Goal: Find specific page/section: Find specific page/section

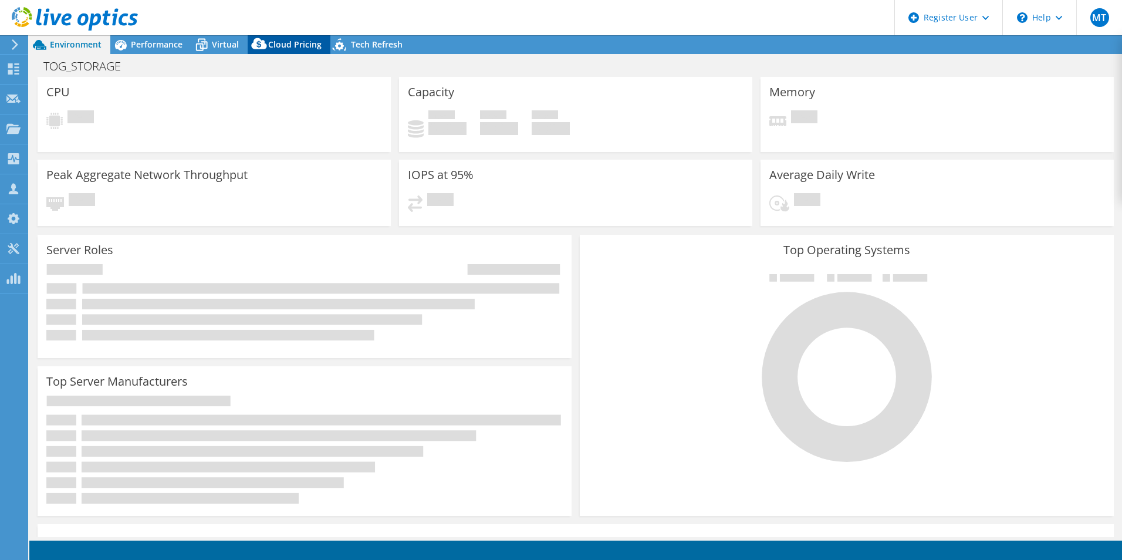
select select "USD"
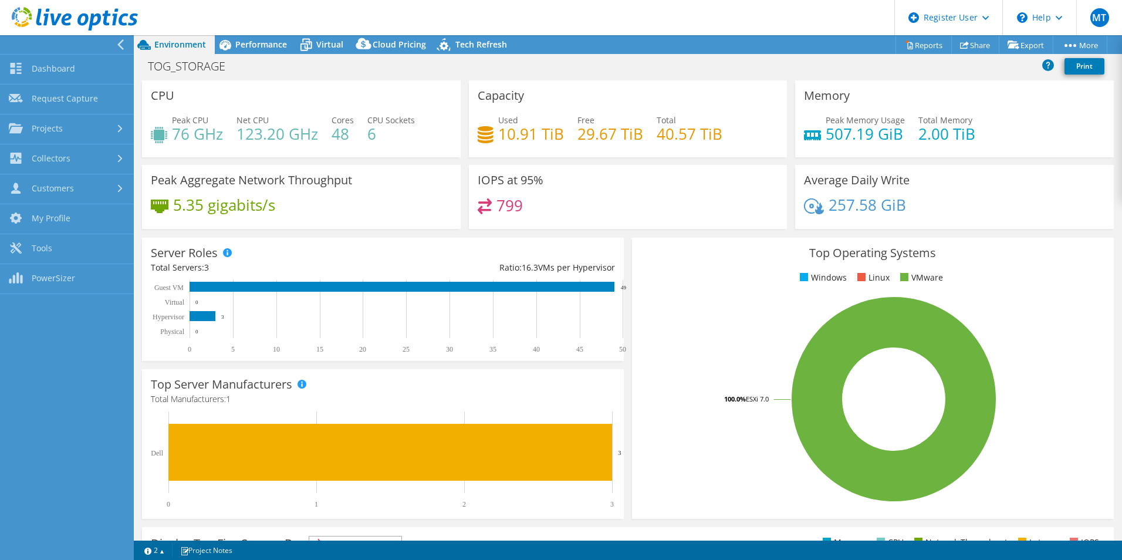
click at [117, 45] on icon at bounding box center [120, 44] width 9 height 11
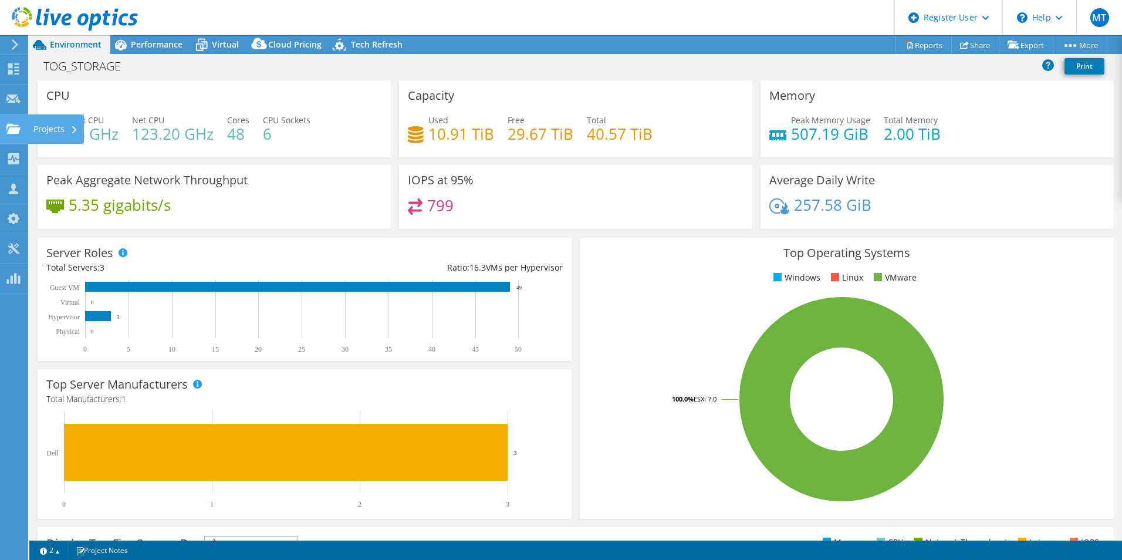
click at [12, 127] on use at bounding box center [13, 128] width 14 height 10
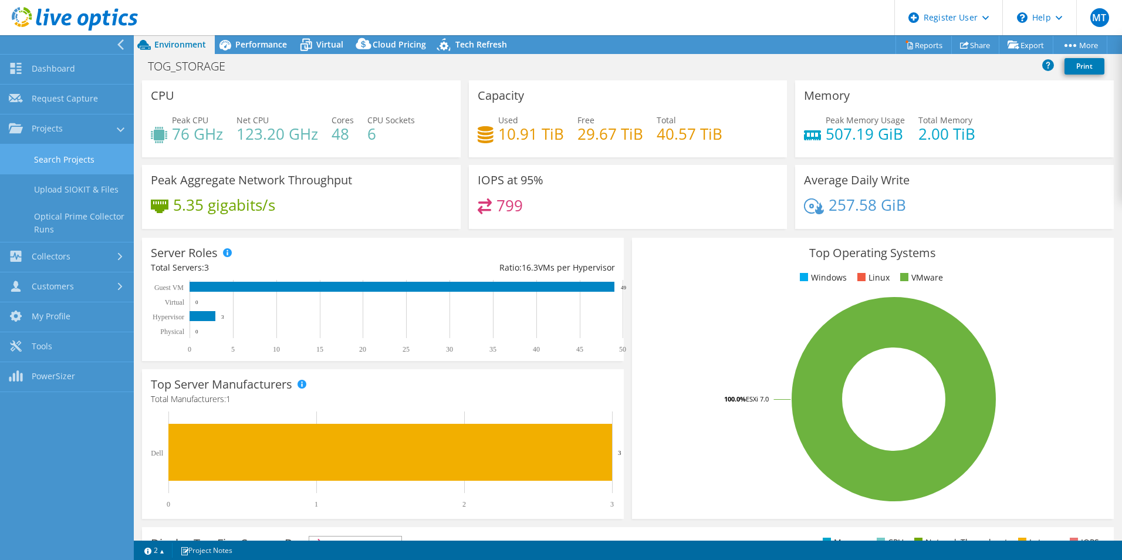
click at [40, 170] on link "Search Projects" at bounding box center [67, 159] width 134 height 30
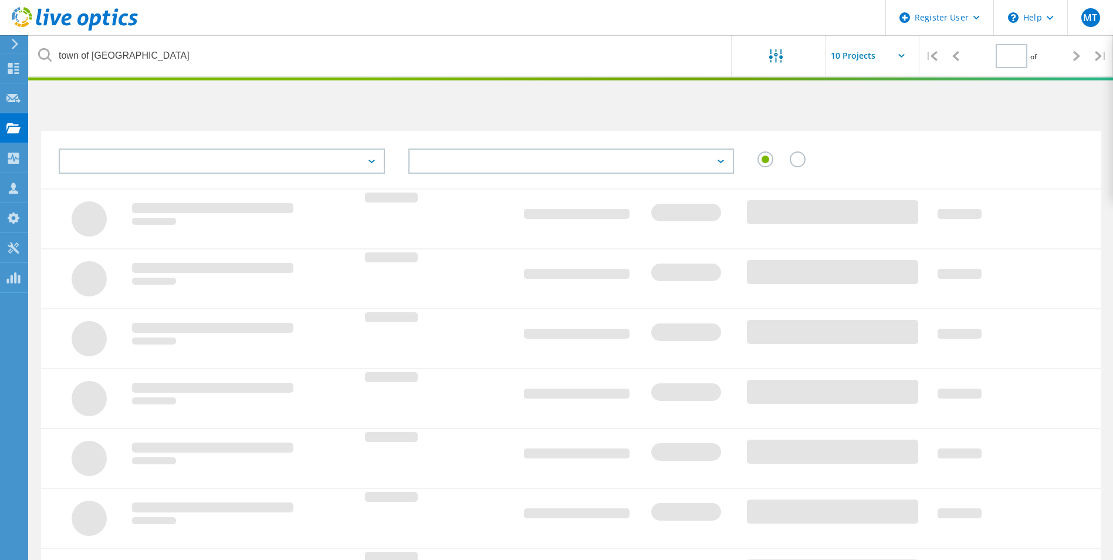
type input "1"
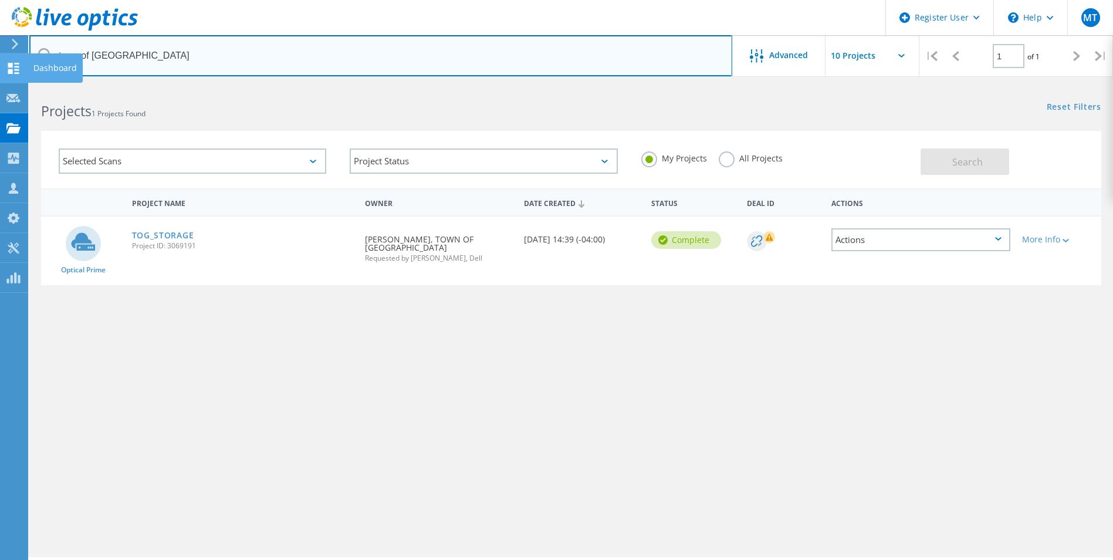
drag, startPoint x: 149, startPoint y: 56, endPoint x: 7, endPoint y: 64, distance: 142.2
click at [13, 85] on div "Register User \n Help Explore Helpful Articles Contact Support MT Dell User Mar…" at bounding box center [556, 338] width 1113 height 507
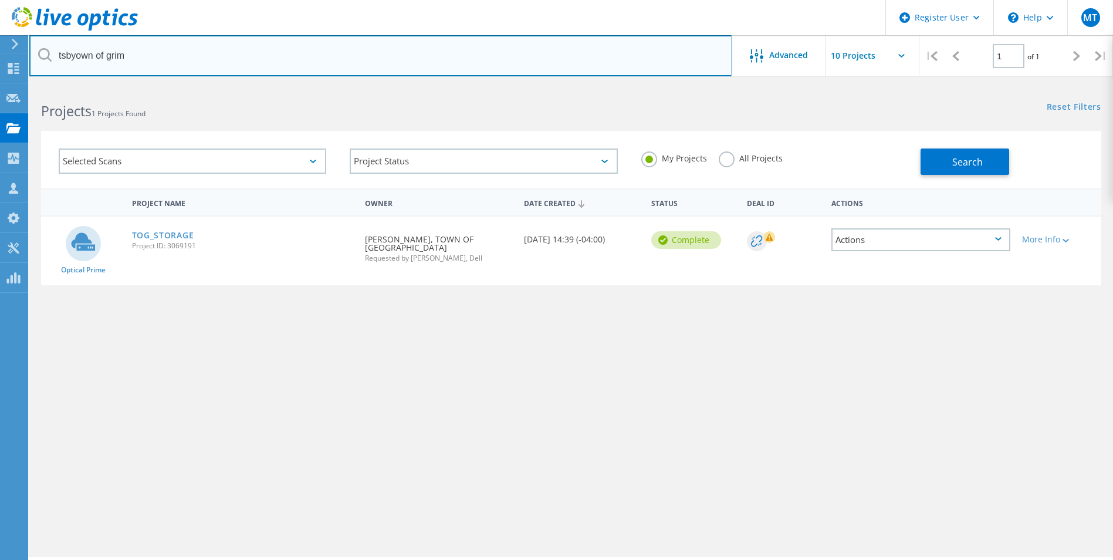
drag, startPoint x: 133, startPoint y: 60, endPoint x: 0, endPoint y: 42, distance: 134.4
click at [0, 42] on html "Register User \n Help Explore Helpful Articles Contact Support MT Dell User Mar…" at bounding box center [556, 296] width 1113 height 592
type input "ymca"
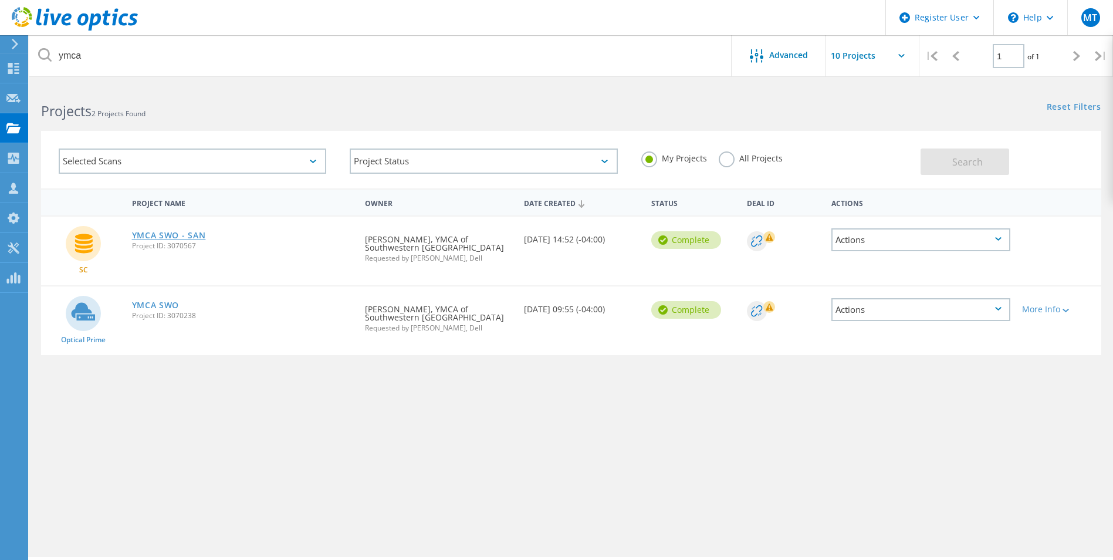
click at [169, 239] on link "YMCA SWO - SAN" at bounding box center [169, 235] width 74 height 8
